Goal: Information Seeking & Learning: Compare options

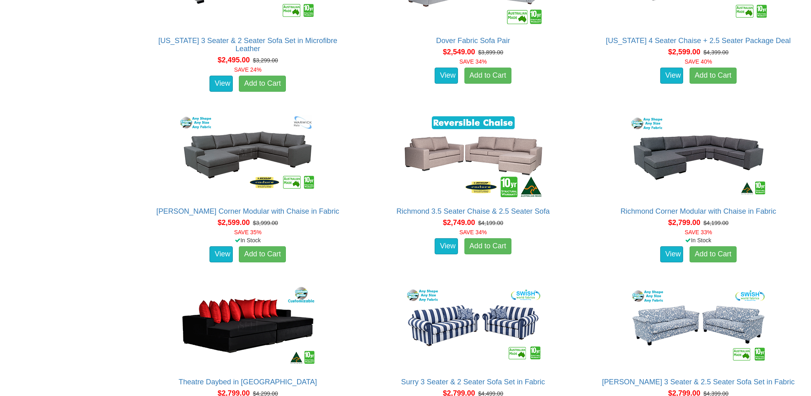
scroll to position [1106, 0]
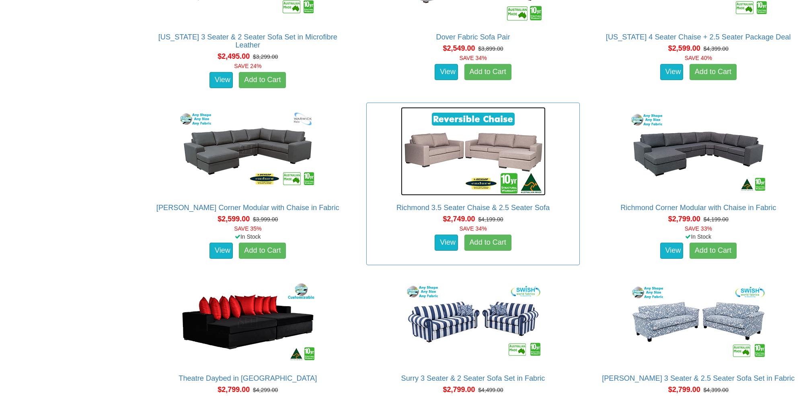
click at [462, 160] on img at bounding box center [473, 151] width 145 height 88
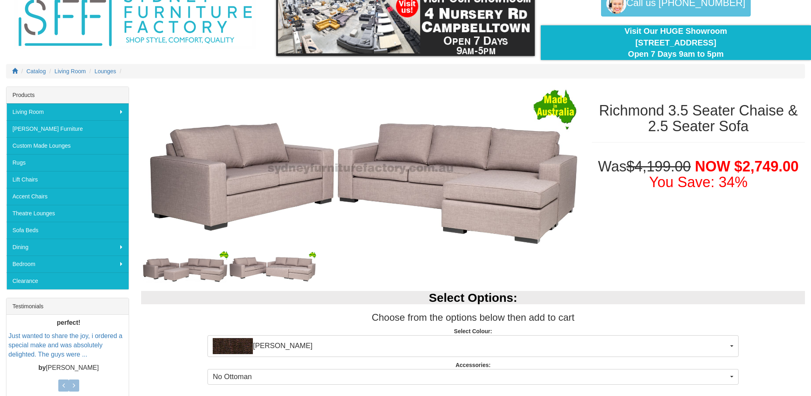
scroll to position [43, 0]
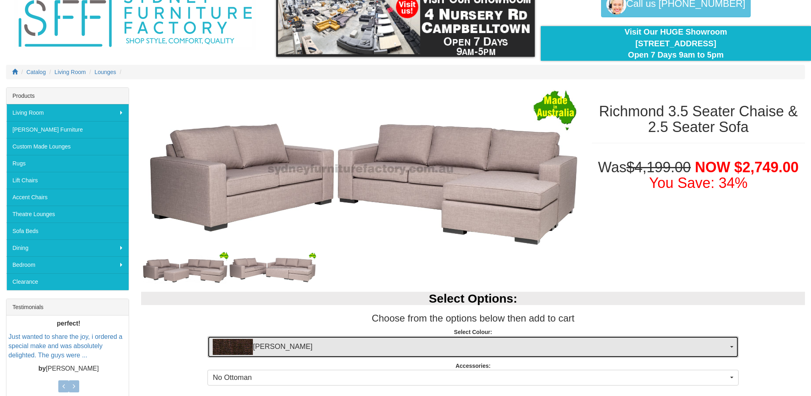
click at [736, 349] on button "Keylargo Brown" at bounding box center [473, 347] width 531 height 22
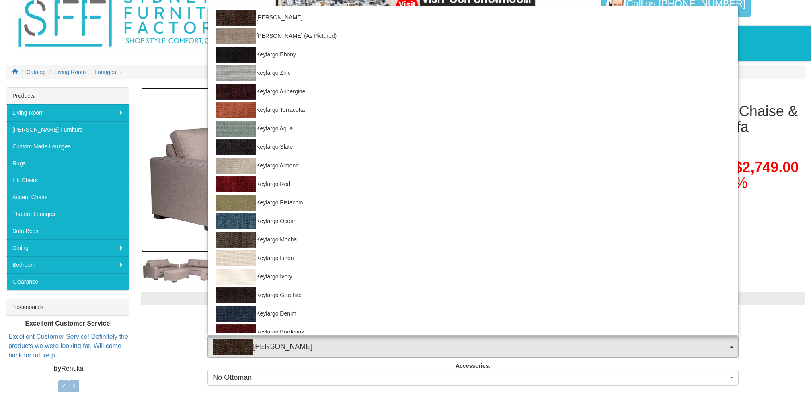
click at [169, 249] on img at bounding box center [360, 169] width 439 height 165
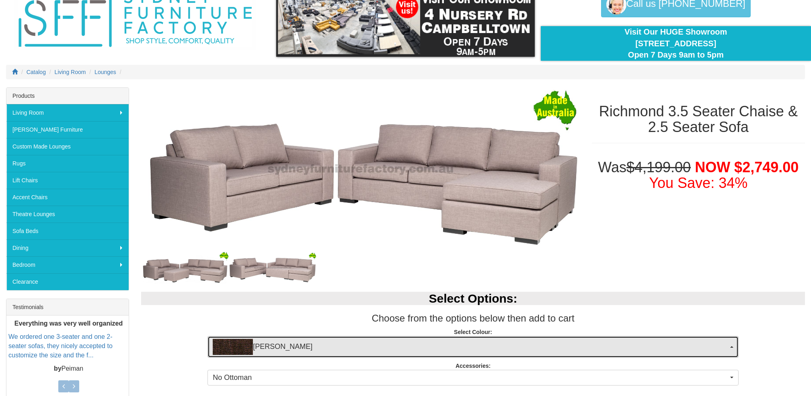
click at [730, 351] on button "Keylargo Brown" at bounding box center [473, 347] width 531 height 22
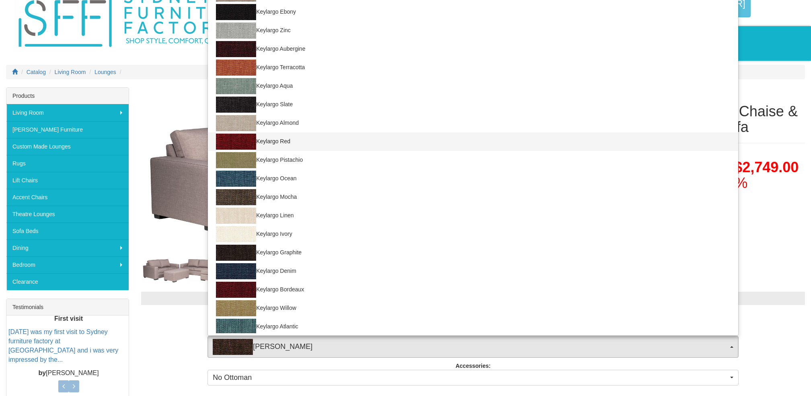
scroll to position [0, 0]
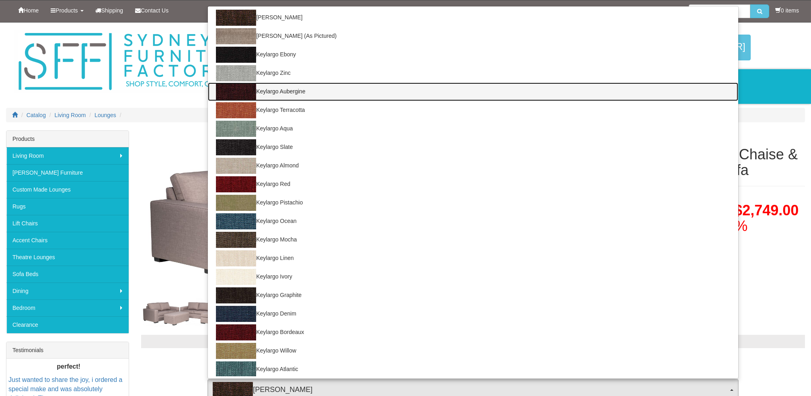
click at [258, 90] on link "Keylargo Aubergine" at bounding box center [473, 91] width 531 height 19
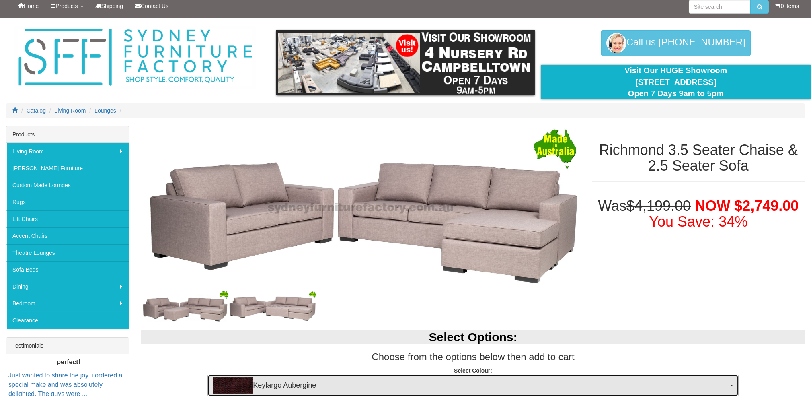
scroll to position [181, 0]
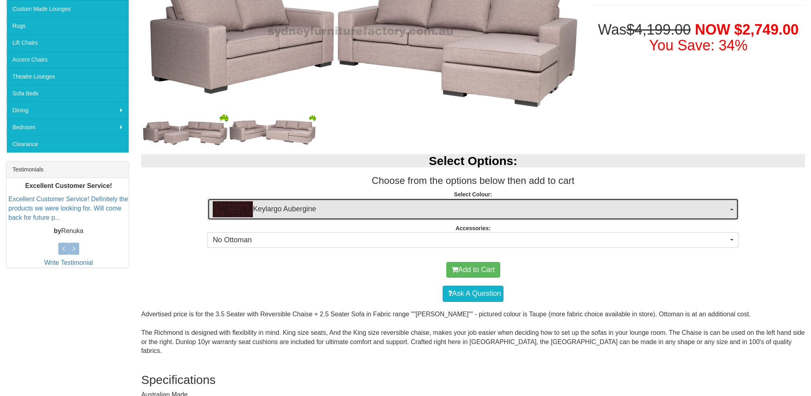
click at [267, 211] on span "Keylargo Aubergine" at bounding box center [471, 209] width 516 height 16
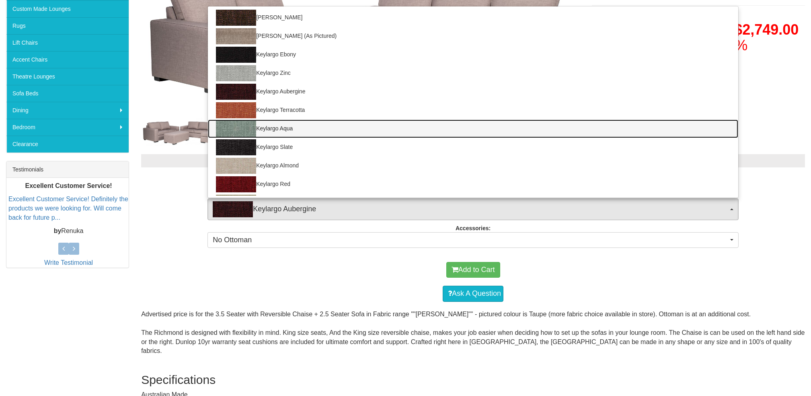
click at [281, 127] on link "Keylargo Aqua" at bounding box center [473, 128] width 531 height 19
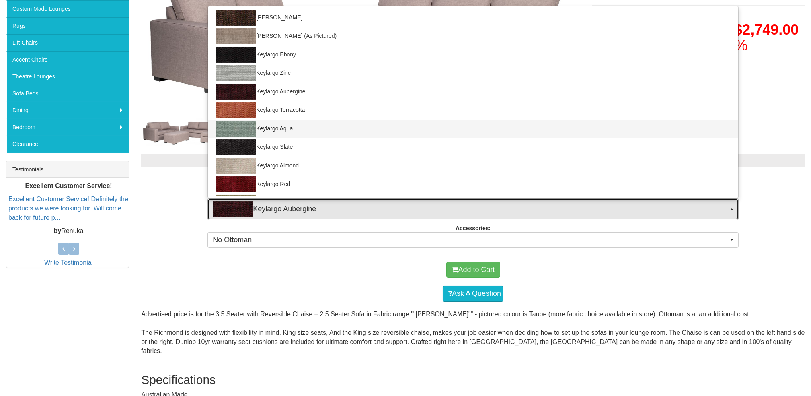
select select "31"
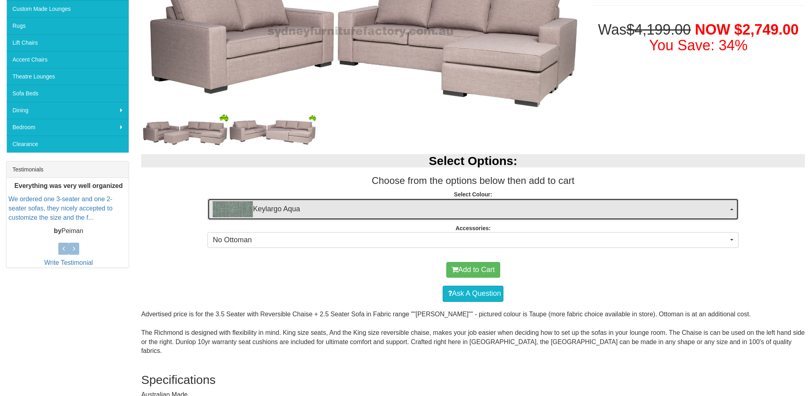
click at [335, 211] on span "Keylargo Aqua" at bounding box center [471, 209] width 516 height 16
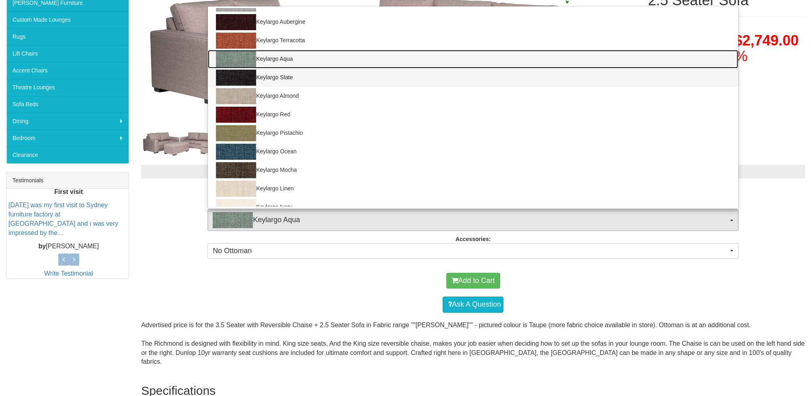
scroll to position [70, 0]
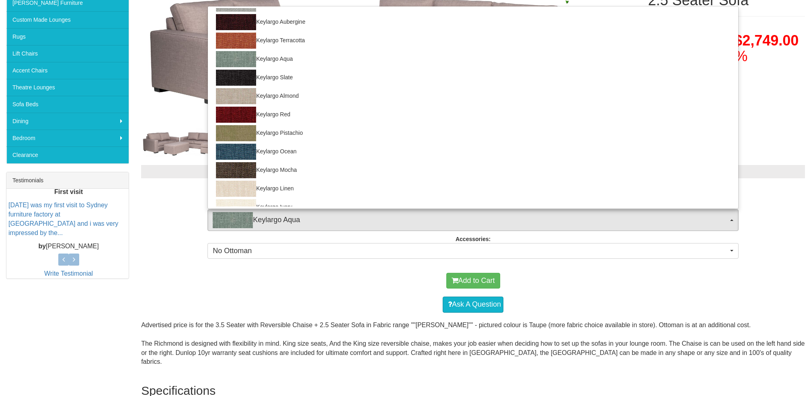
click at [198, 161] on div "Select Options: Choose from the options below then add to cart Select Colour: K…" at bounding box center [473, 210] width 676 height 107
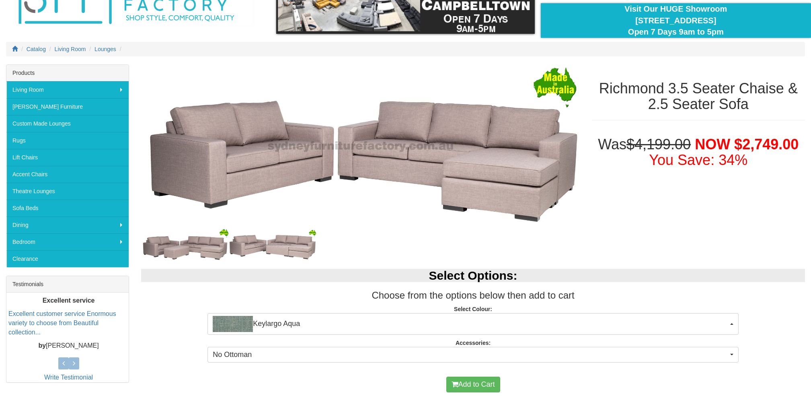
scroll to position [65, 0]
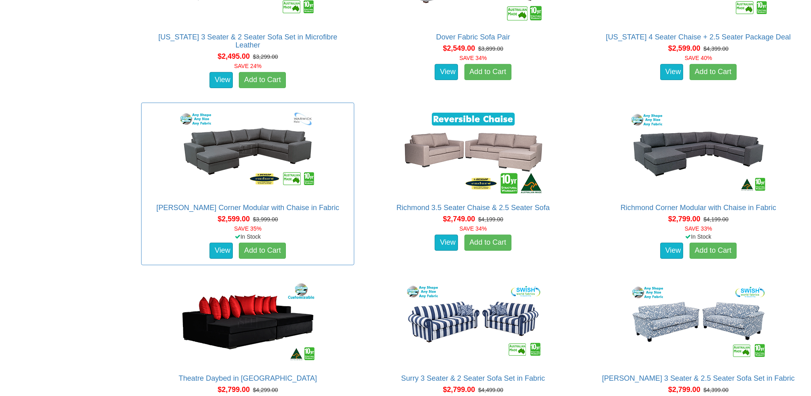
scroll to position [1106, 0]
click at [222, 156] on img at bounding box center [247, 151] width 145 height 88
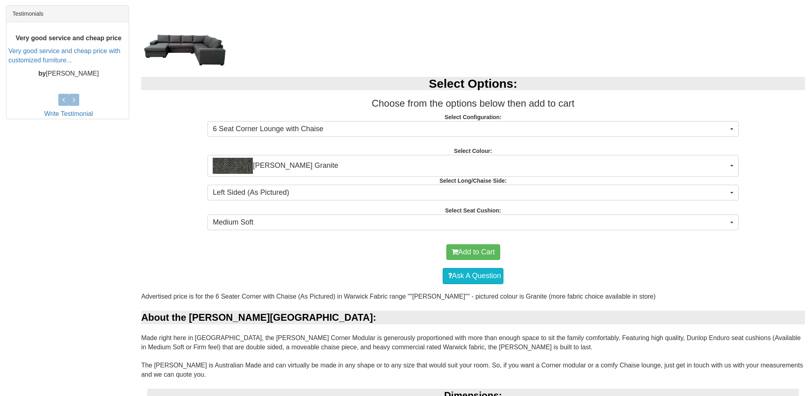
scroll to position [337, 0]
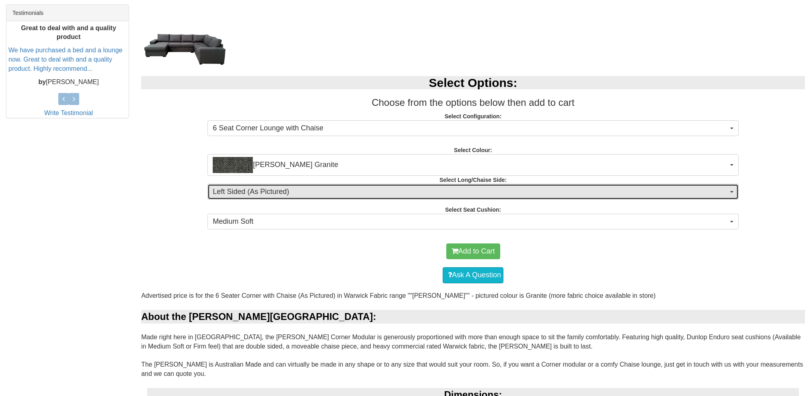
click at [736, 191] on button "Left Sided (As Pictured)" at bounding box center [473, 192] width 531 height 16
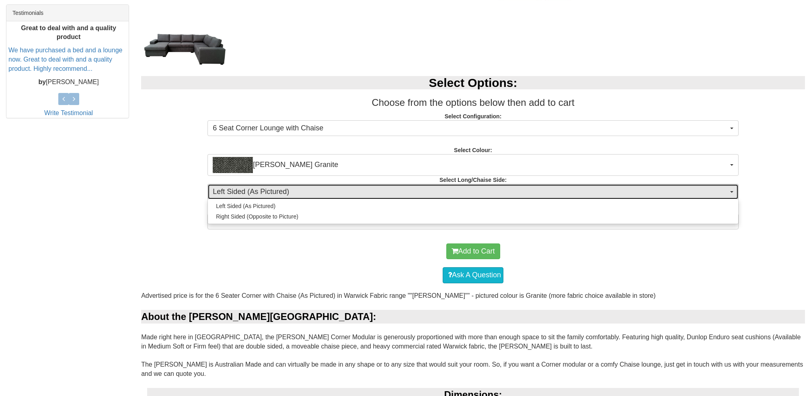
click at [697, 190] on span "Left Sided (As Pictured)" at bounding box center [471, 192] width 516 height 10
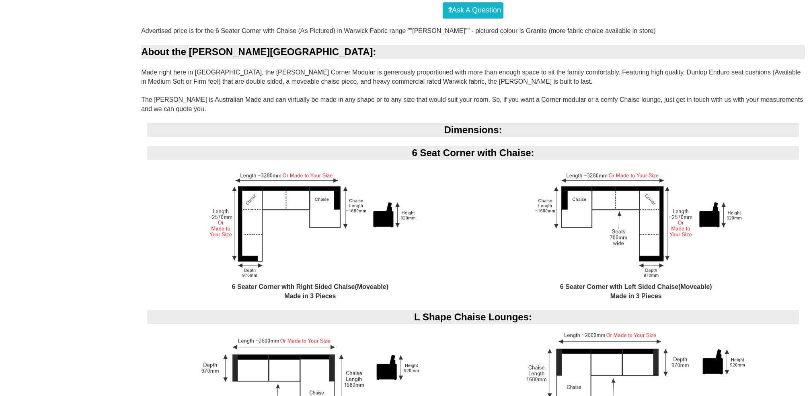
scroll to position [603, 0]
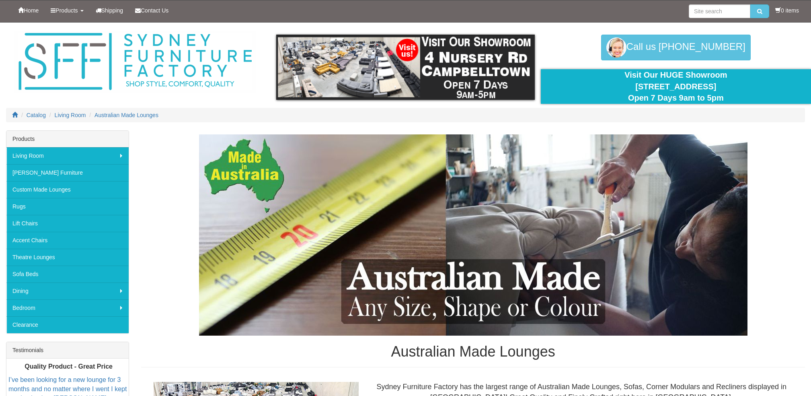
scroll to position [1106, 0]
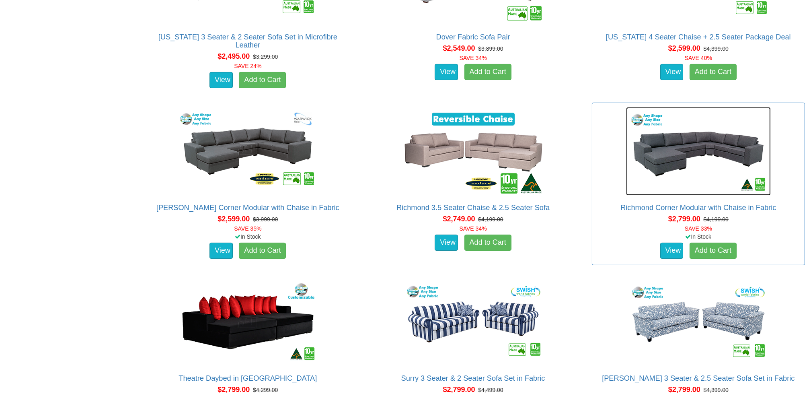
click at [677, 173] on img at bounding box center [698, 151] width 145 height 88
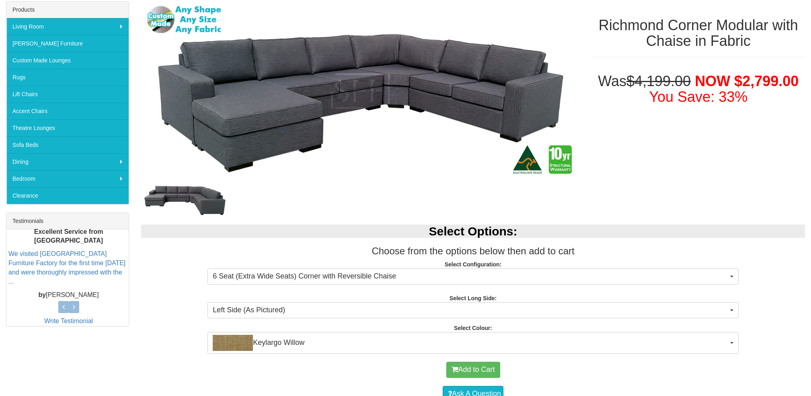
scroll to position [123, 0]
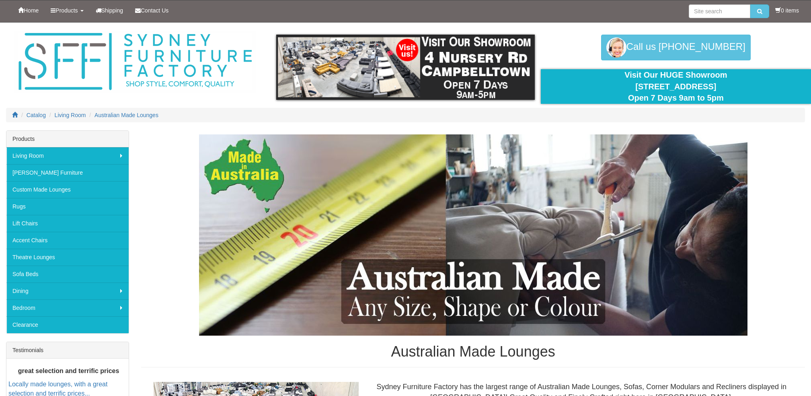
scroll to position [1106, 0]
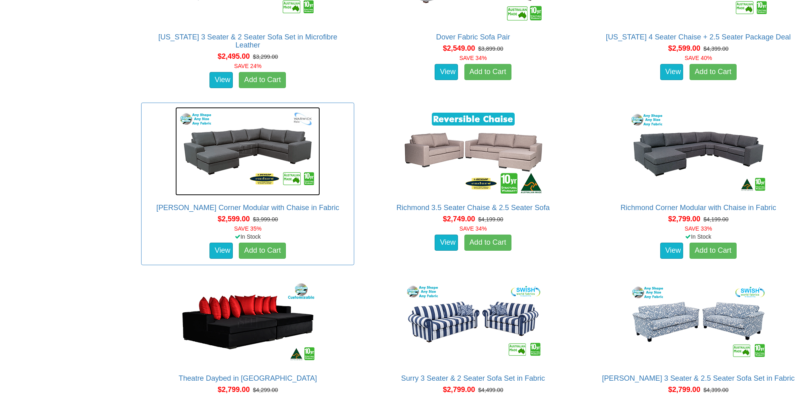
click at [235, 132] on img at bounding box center [247, 151] width 145 height 88
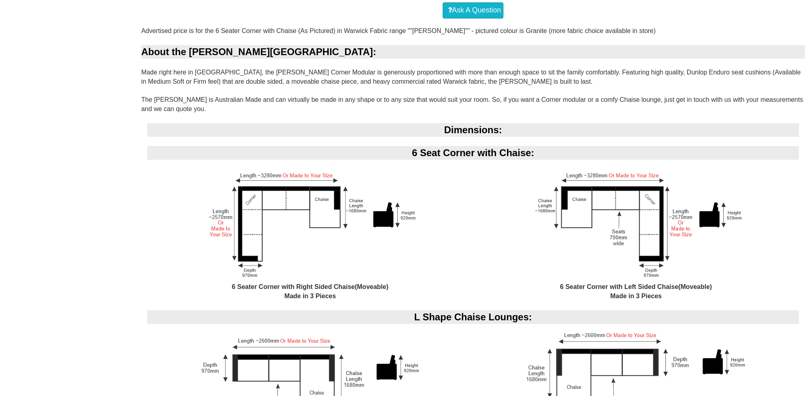
scroll to position [603, 0]
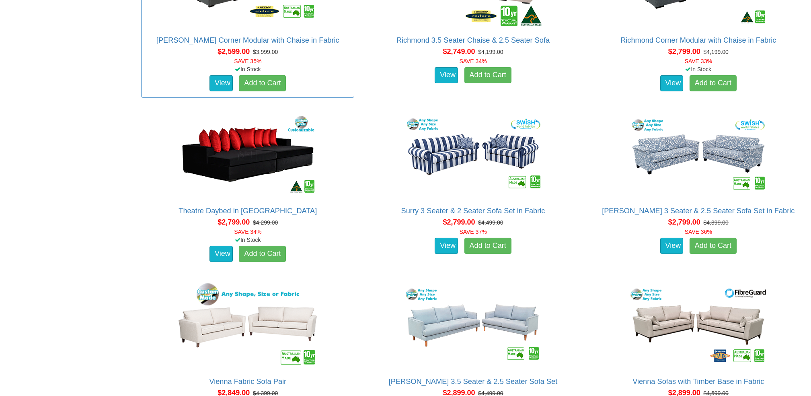
scroll to position [1336, 0]
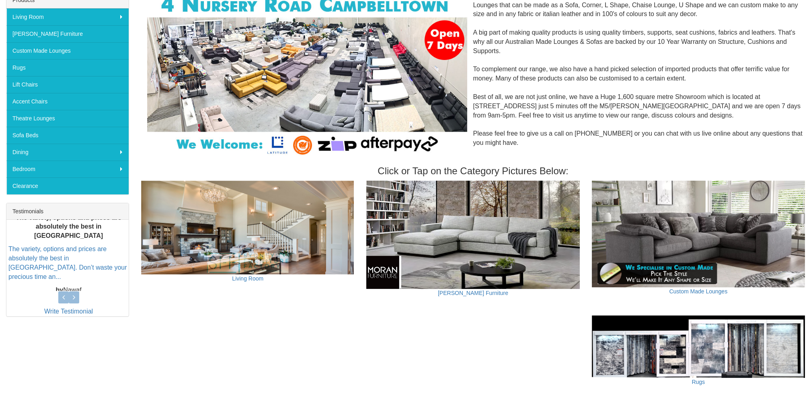
scroll to position [23, 0]
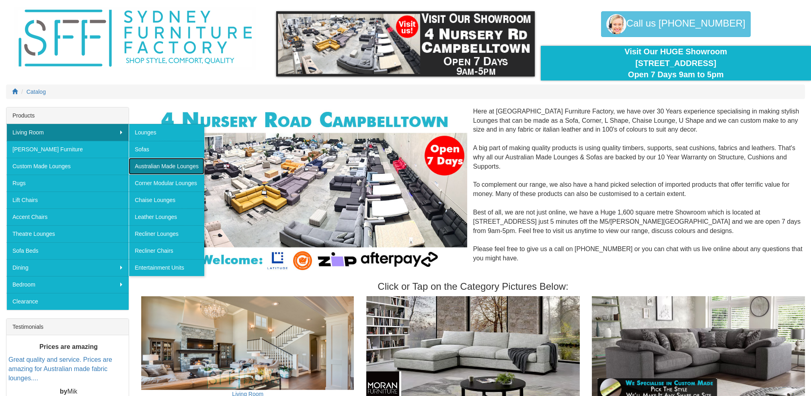
click at [157, 165] on link "Australian Made Lounges" at bounding box center [167, 166] width 76 height 17
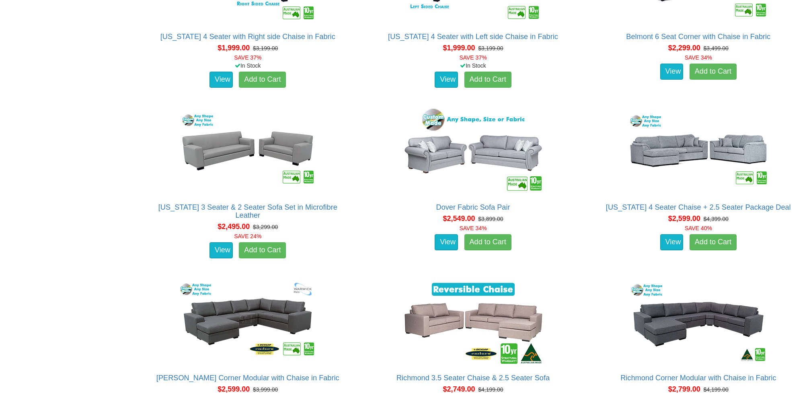
scroll to position [1077, 0]
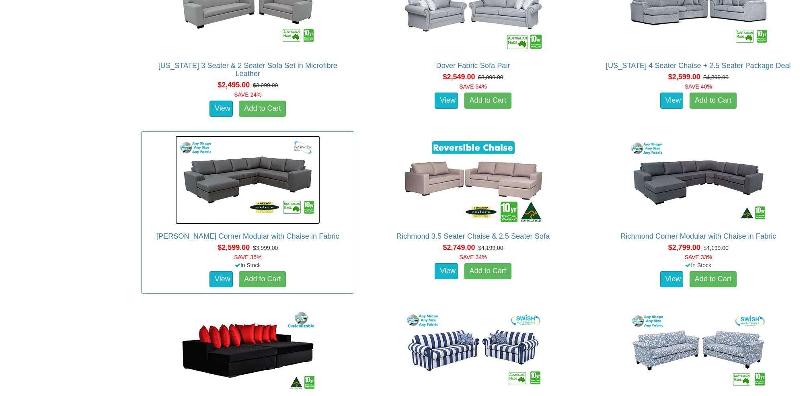
click at [286, 175] on img at bounding box center [247, 180] width 145 height 88
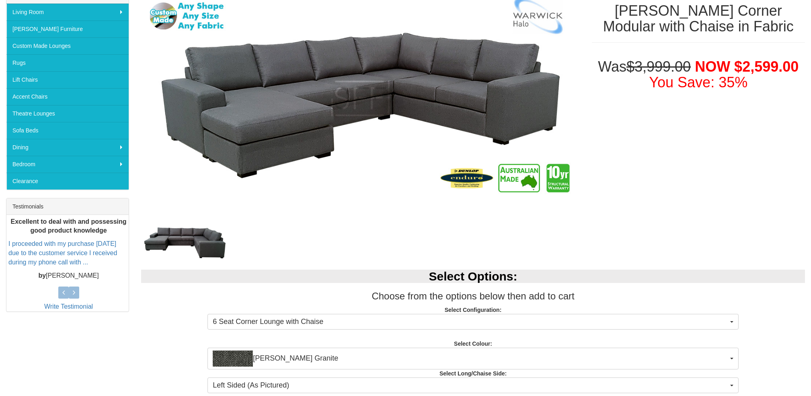
scroll to position [255, 0]
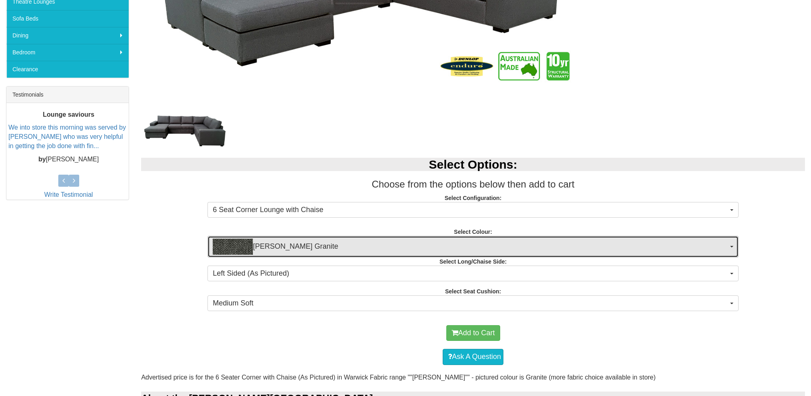
click at [729, 245] on button "Oden Granite" at bounding box center [473, 247] width 531 height 22
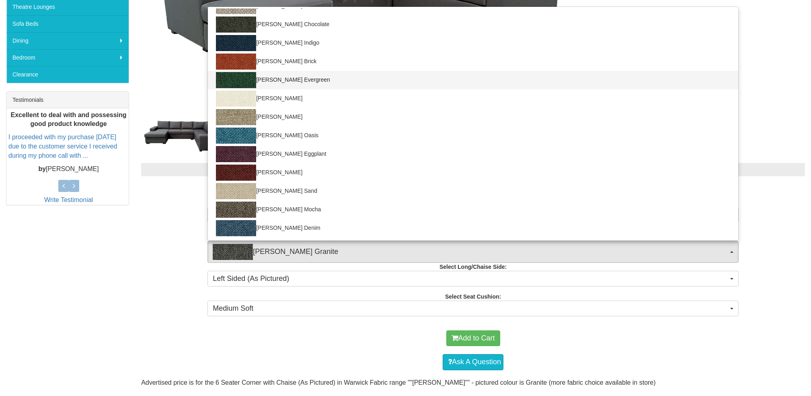
scroll to position [103, 0]
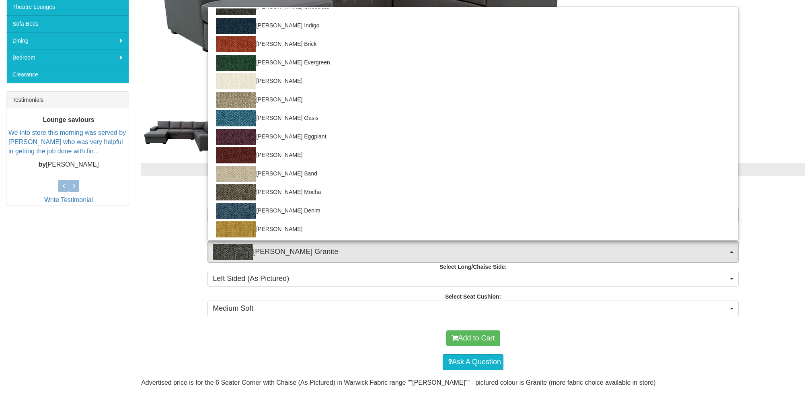
click at [176, 212] on p "Select Configuration: 6 Seat Corner Lounge with Chaise 6 Seat Corner Lounge wit…" at bounding box center [473, 210] width 664 height 22
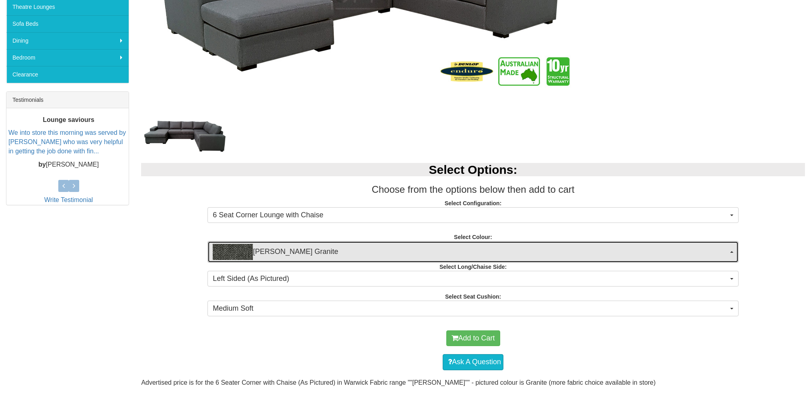
click at [323, 253] on span "Oden Granite" at bounding box center [471, 252] width 516 height 16
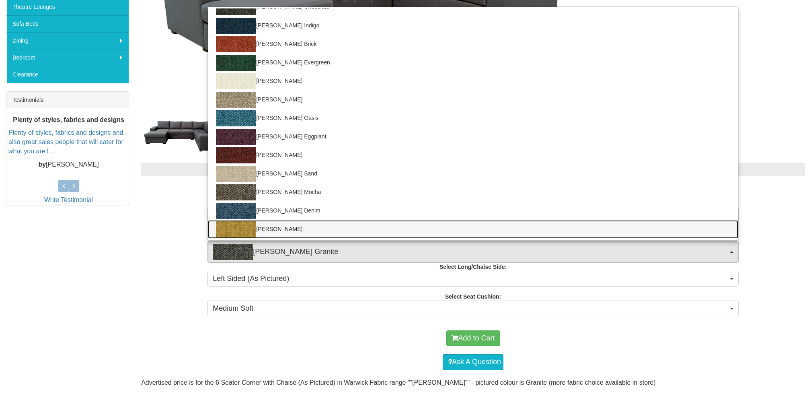
click at [288, 225] on link "Oden Mustard" at bounding box center [473, 229] width 531 height 19
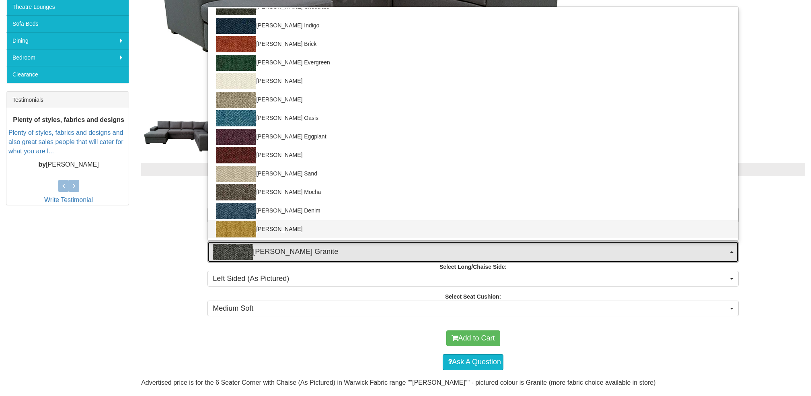
select select "1774"
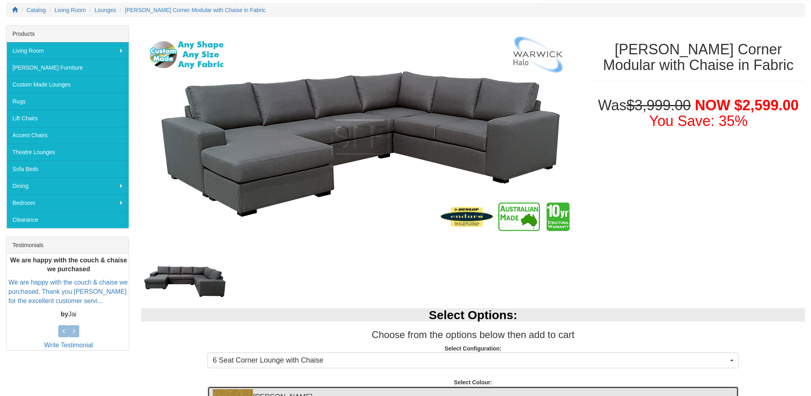
scroll to position [105, 0]
